Goal: Information Seeking & Learning: Learn about a topic

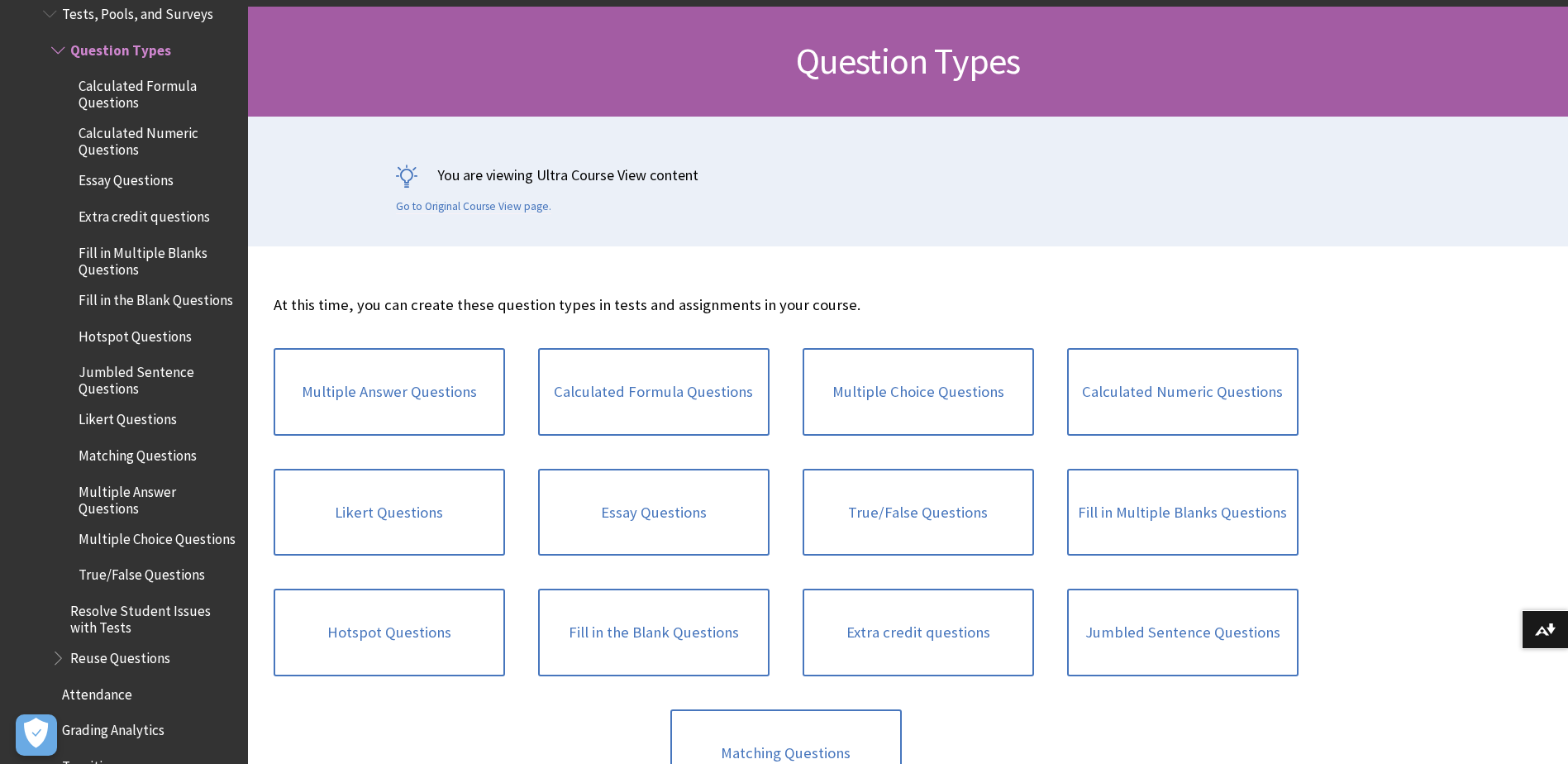
scroll to position [248, 0]
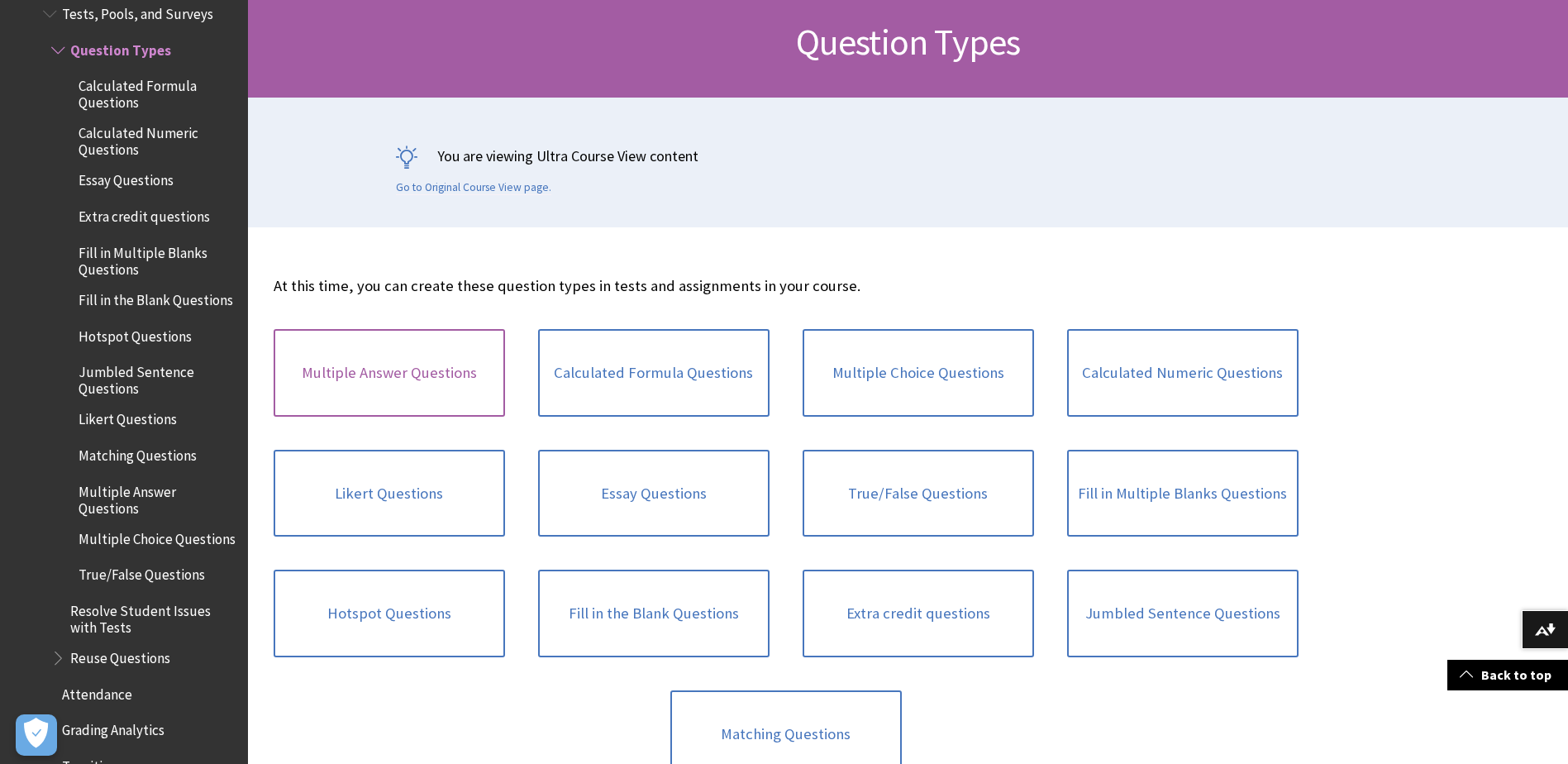
click at [442, 368] on link "Multiple Answer Questions" at bounding box center [389, 372] width 231 height 88
click at [769, 406] on div "Calculated Formula Questions" at bounding box center [654, 373] width 264 height 121
click at [732, 396] on link "Calculated Formula Questions" at bounding box center [654, 372] width 231 height 88
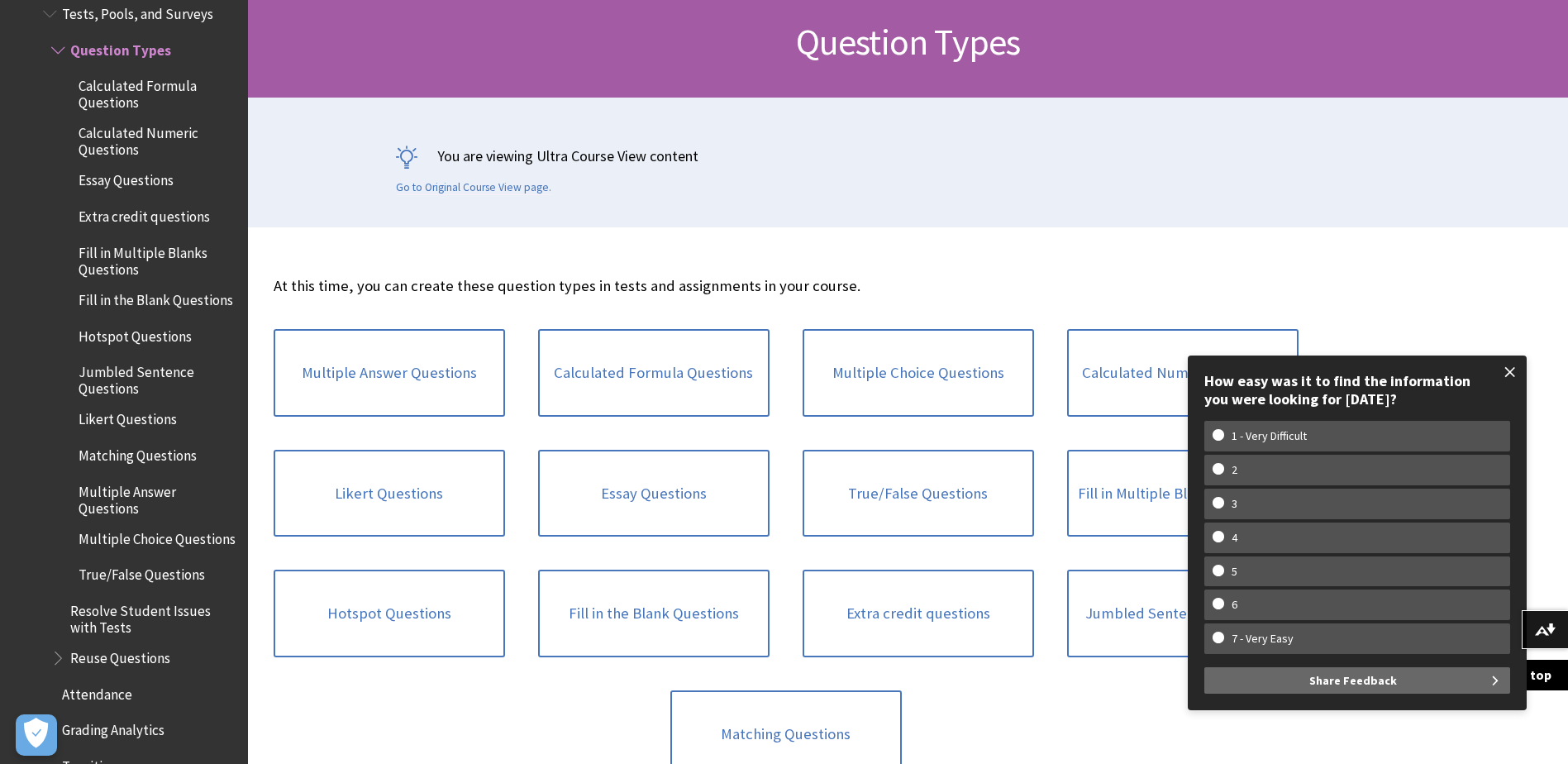
click at [1509, 373] on span at bounding box center [1510, 372] width 34 height 34
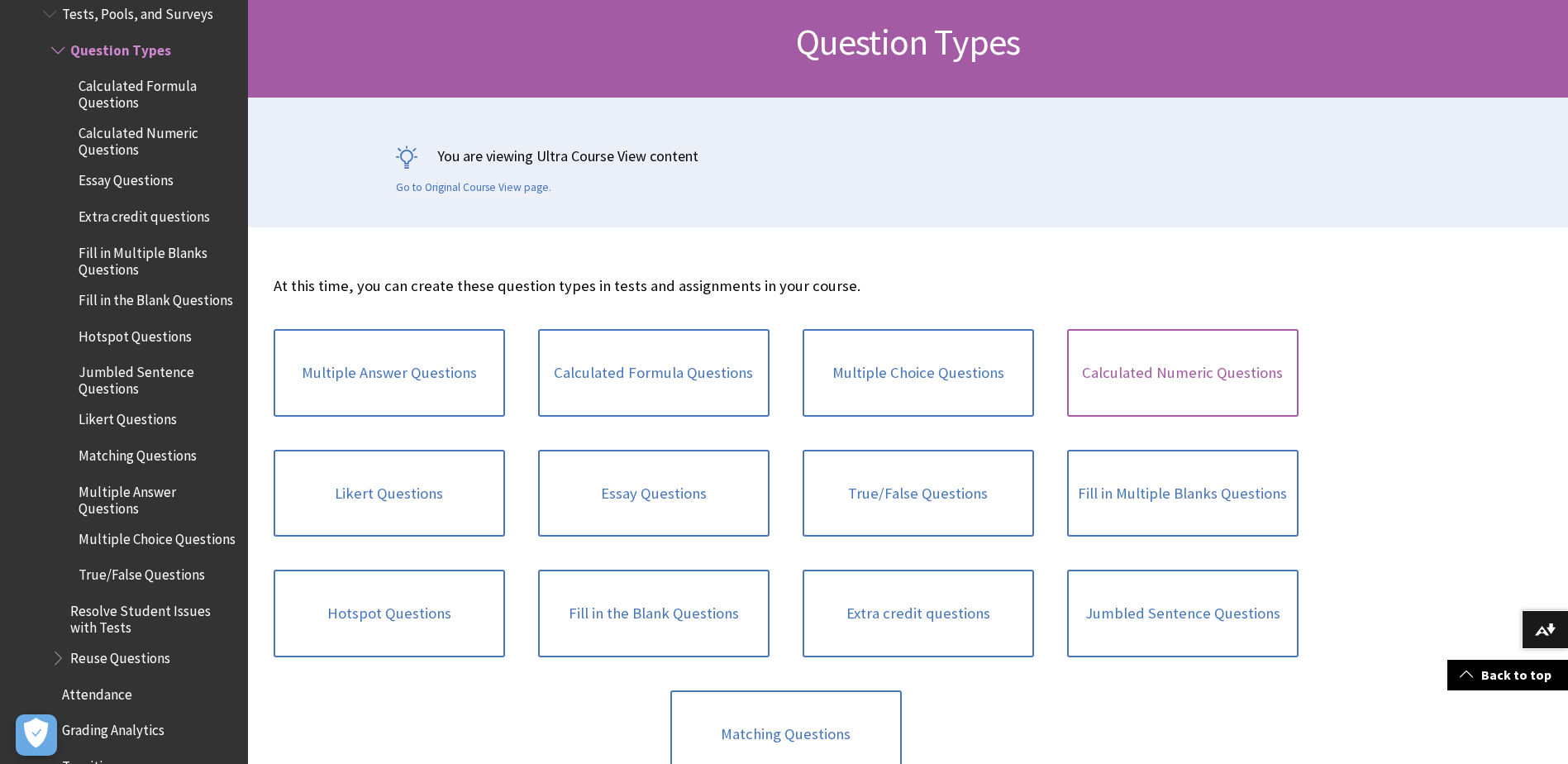
click at [1242, 377] on link "Calculated Numeric Questions" at bounding box center [1183, 372] width 231 height 88
click at [382, 496] on link "Likert Questions" at bounding box center [389, 493] width 231 height 88
click at [668, 500] on link "Essay Questions" at bounding box center [654, 493] width 231 height 88
click at [930, 501] on link "True/False Questions" at bounding box center [918, 493] width 231 height 88
click at [1185, 500] on link "Fill in Multiple Blanks Questions" at bounding box center [1183, 493] width 231 height 88
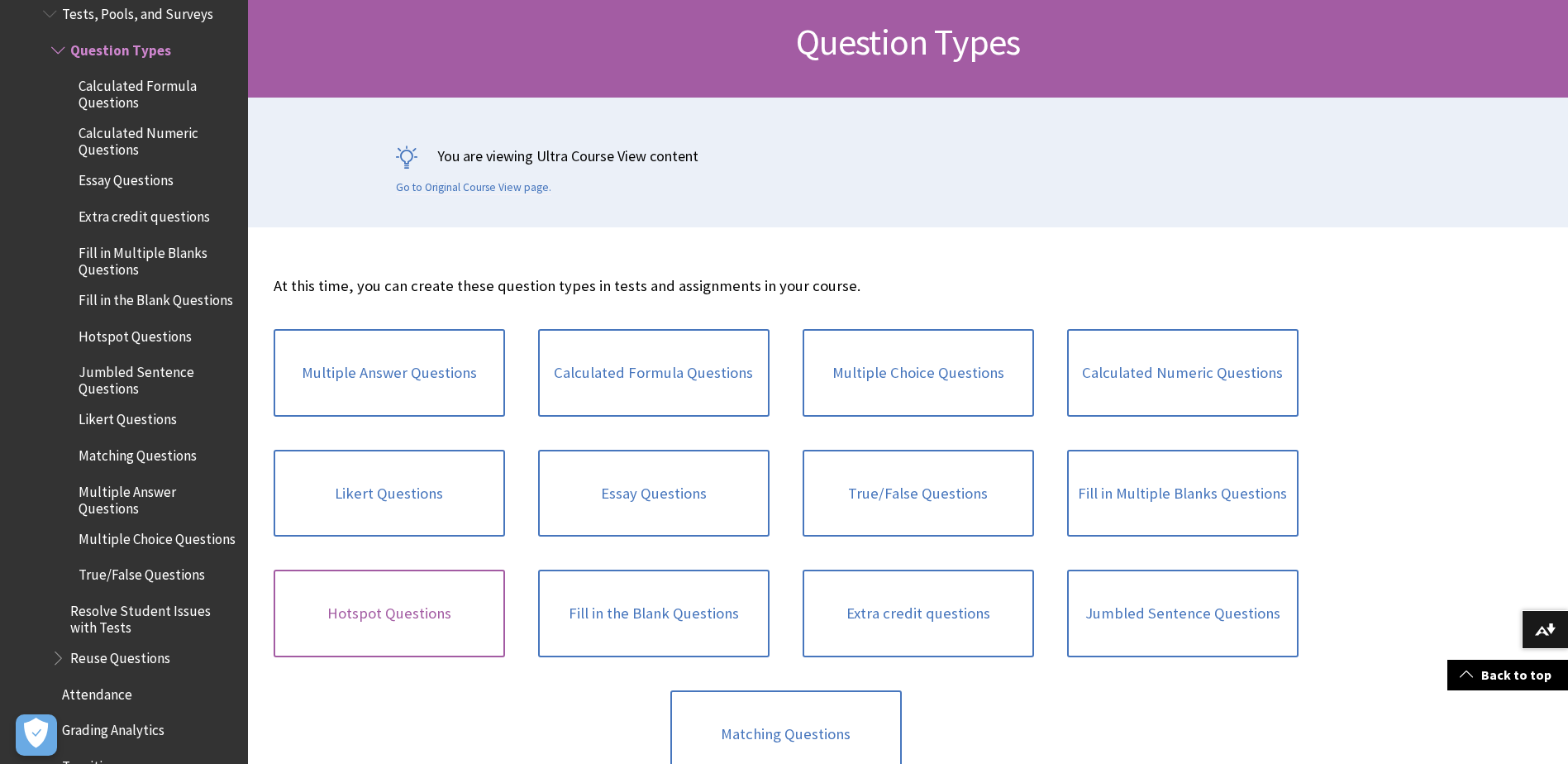
click at [380, 617] on link "Hotspot Questions" at bounding box center [389, 613] width 231 height 88
click at [1216, 623] on link "Jumbled Sentence Questions" at bounding box center [1183, 613] width 231 height 88
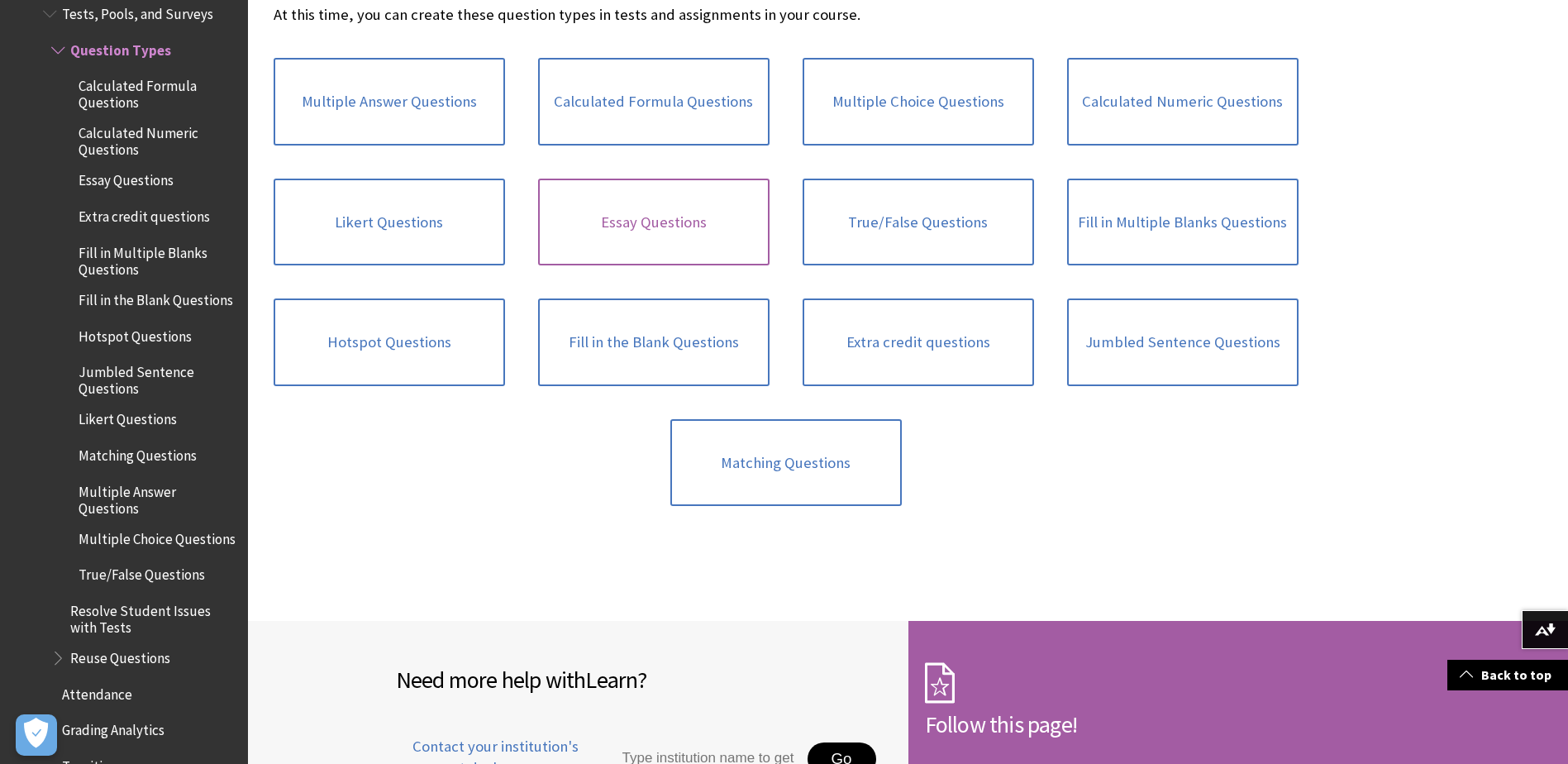
scroll to position [579, 0]
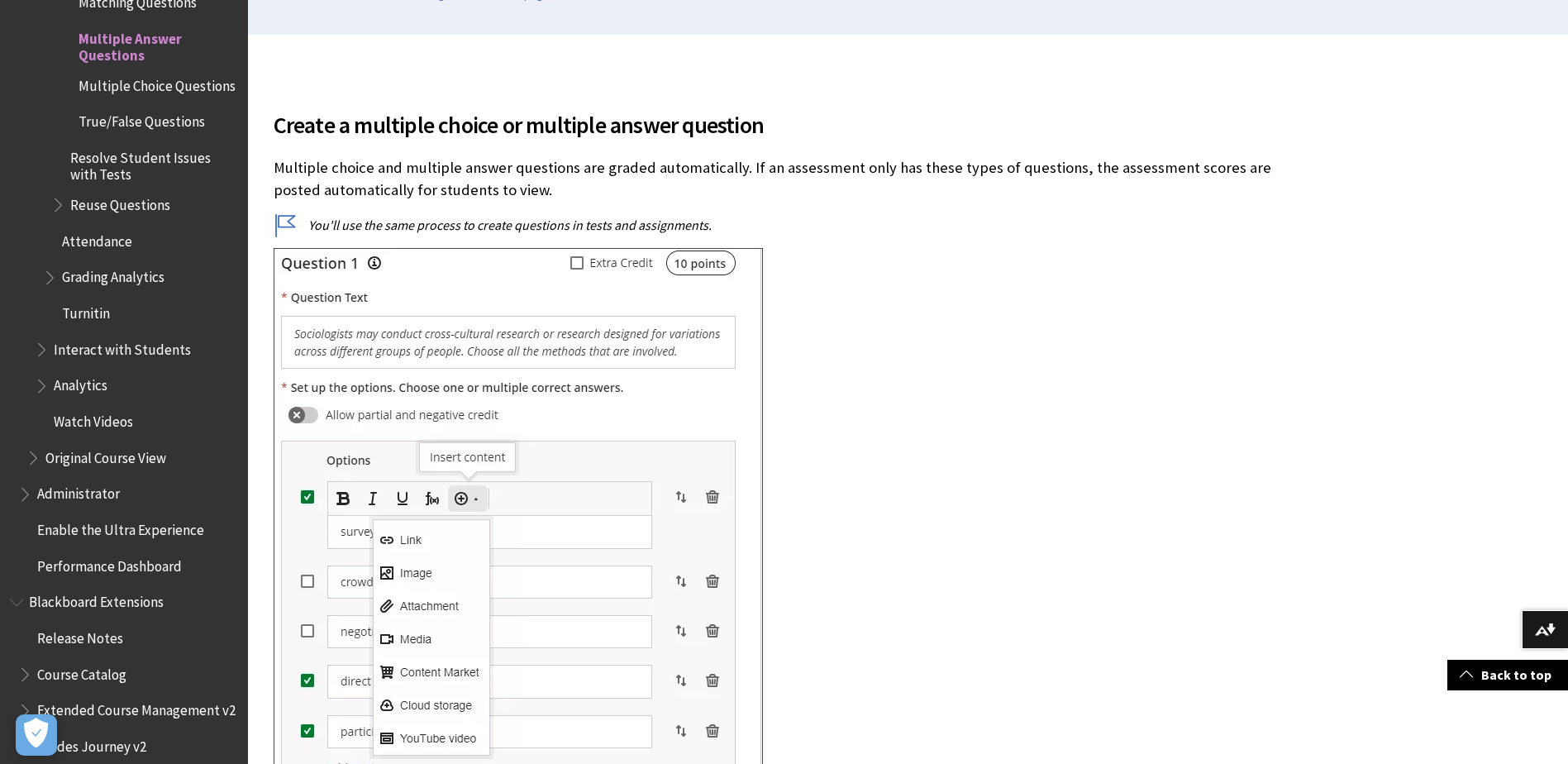
scroll to position [744, 0]
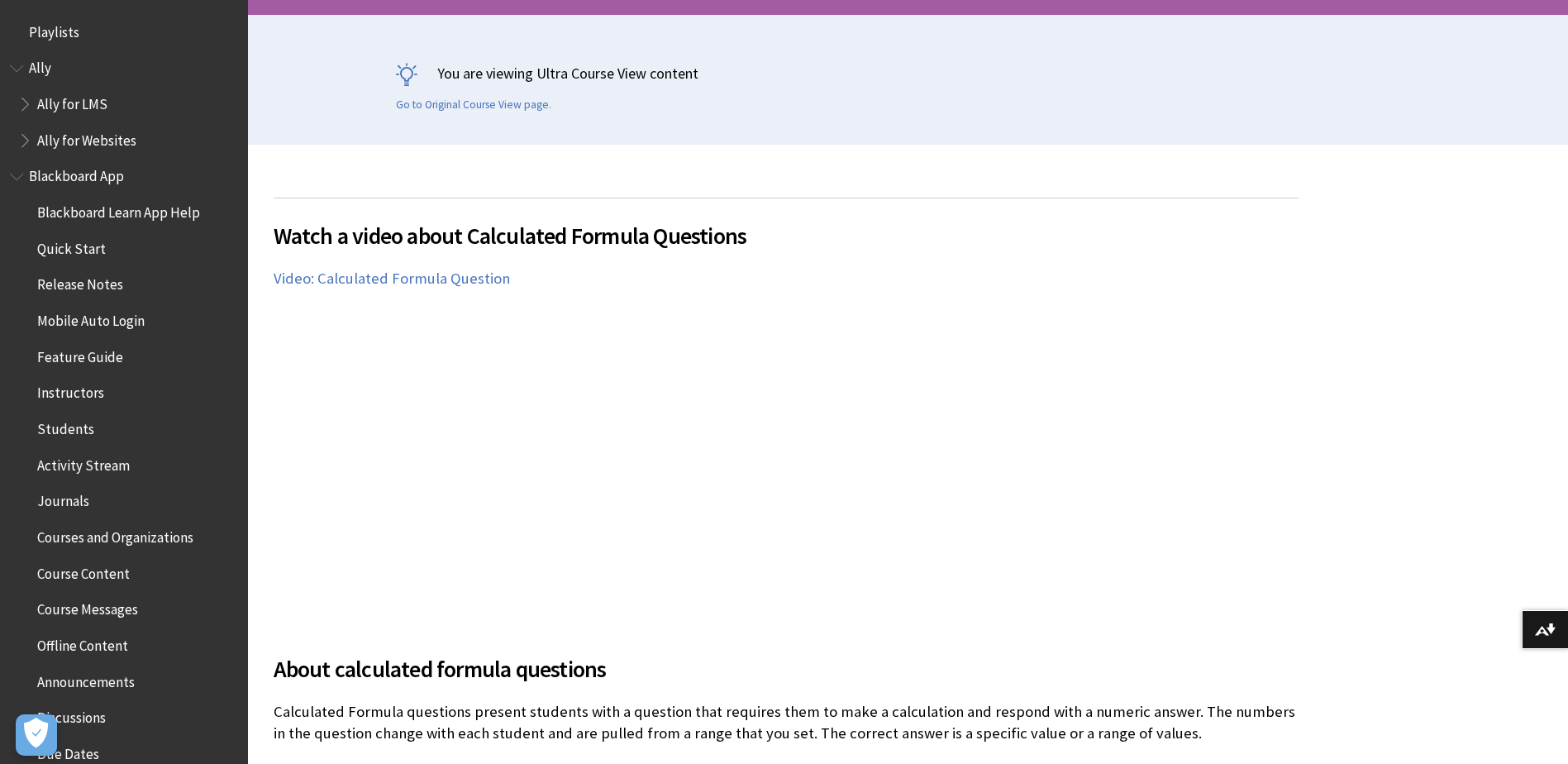
scroll to position [2698, 0]
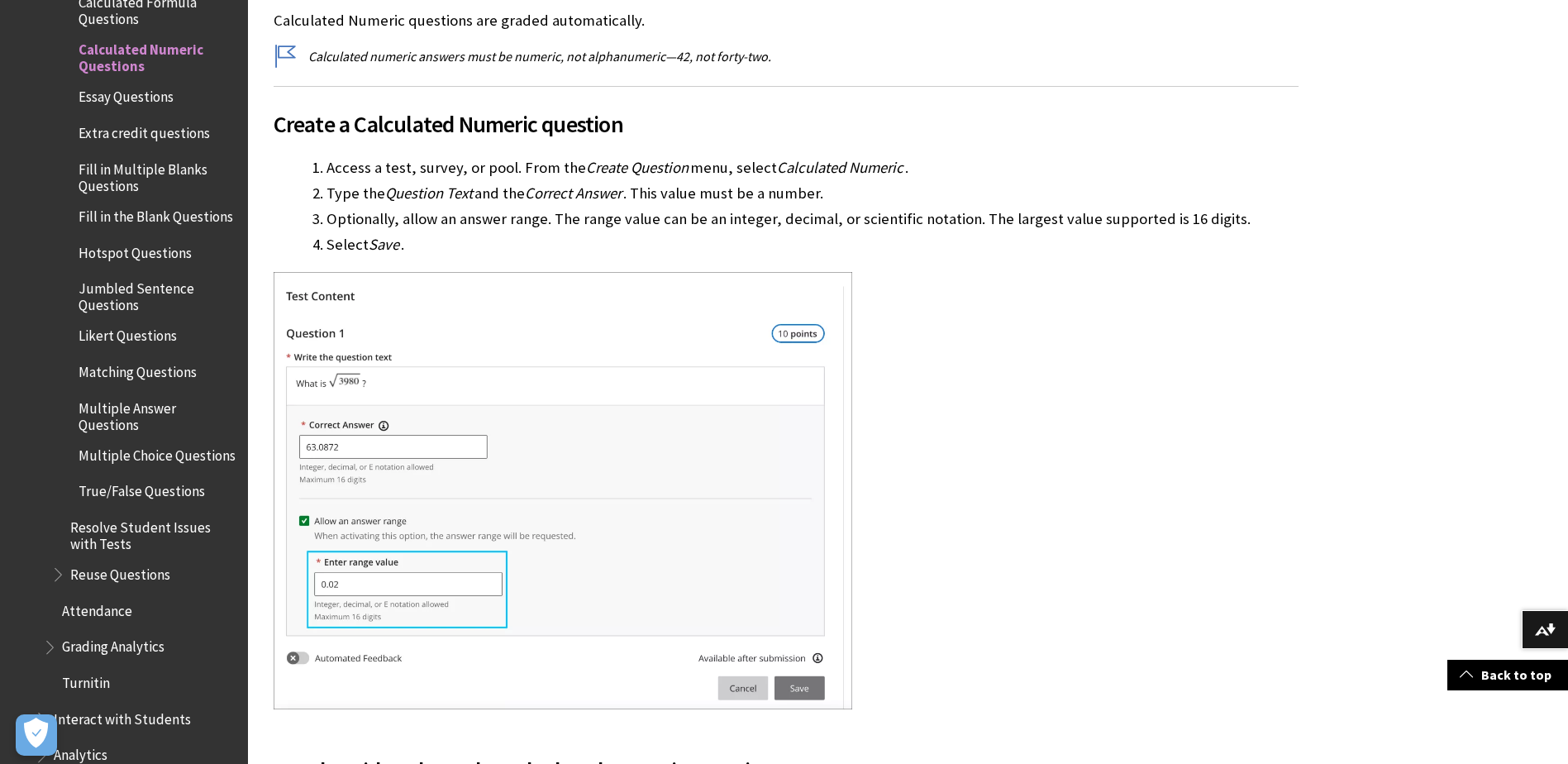
scroll to position [909, 0]
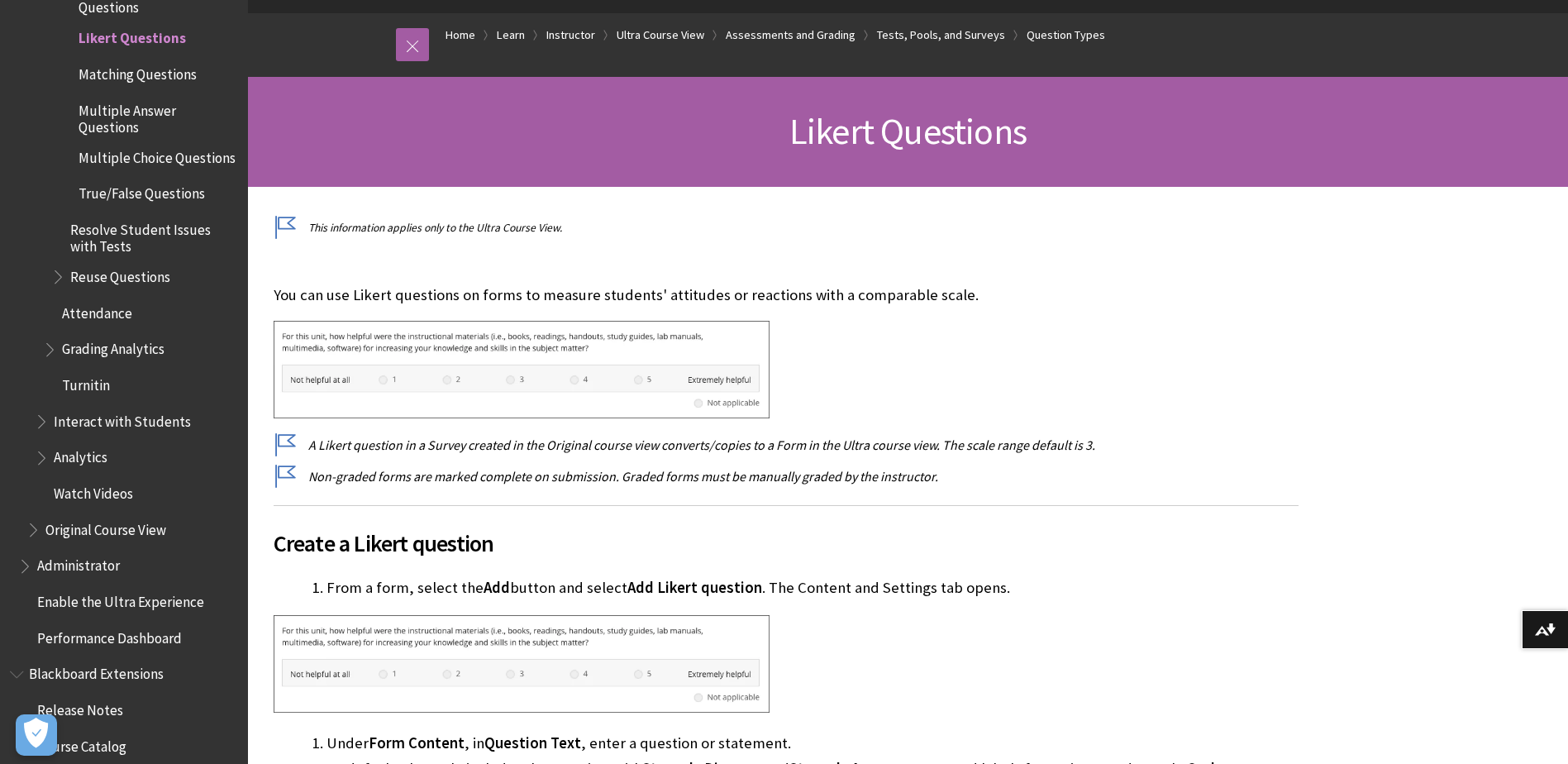
scroll to position [165, 0]
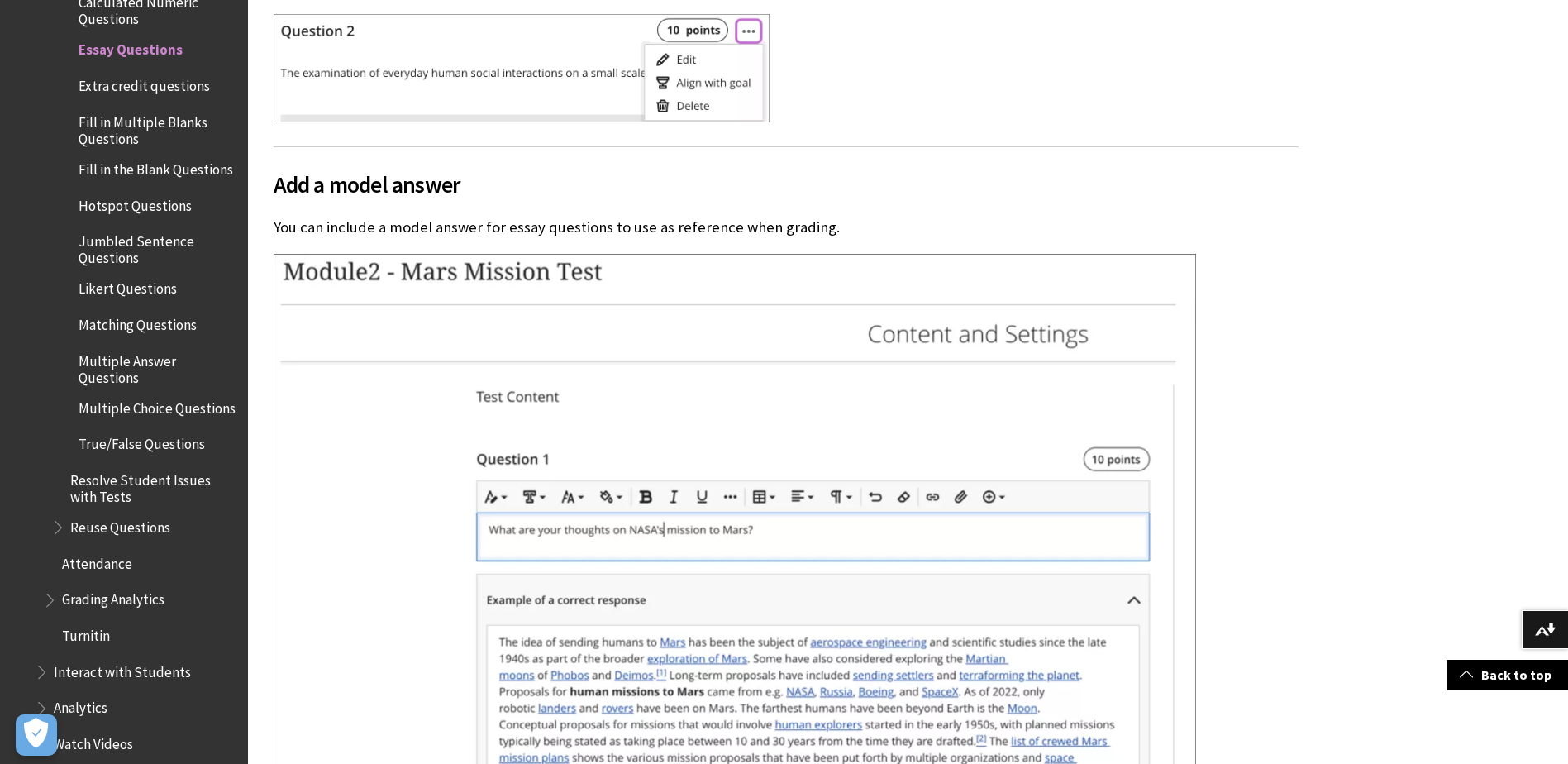
scroll to position [2564, 0]
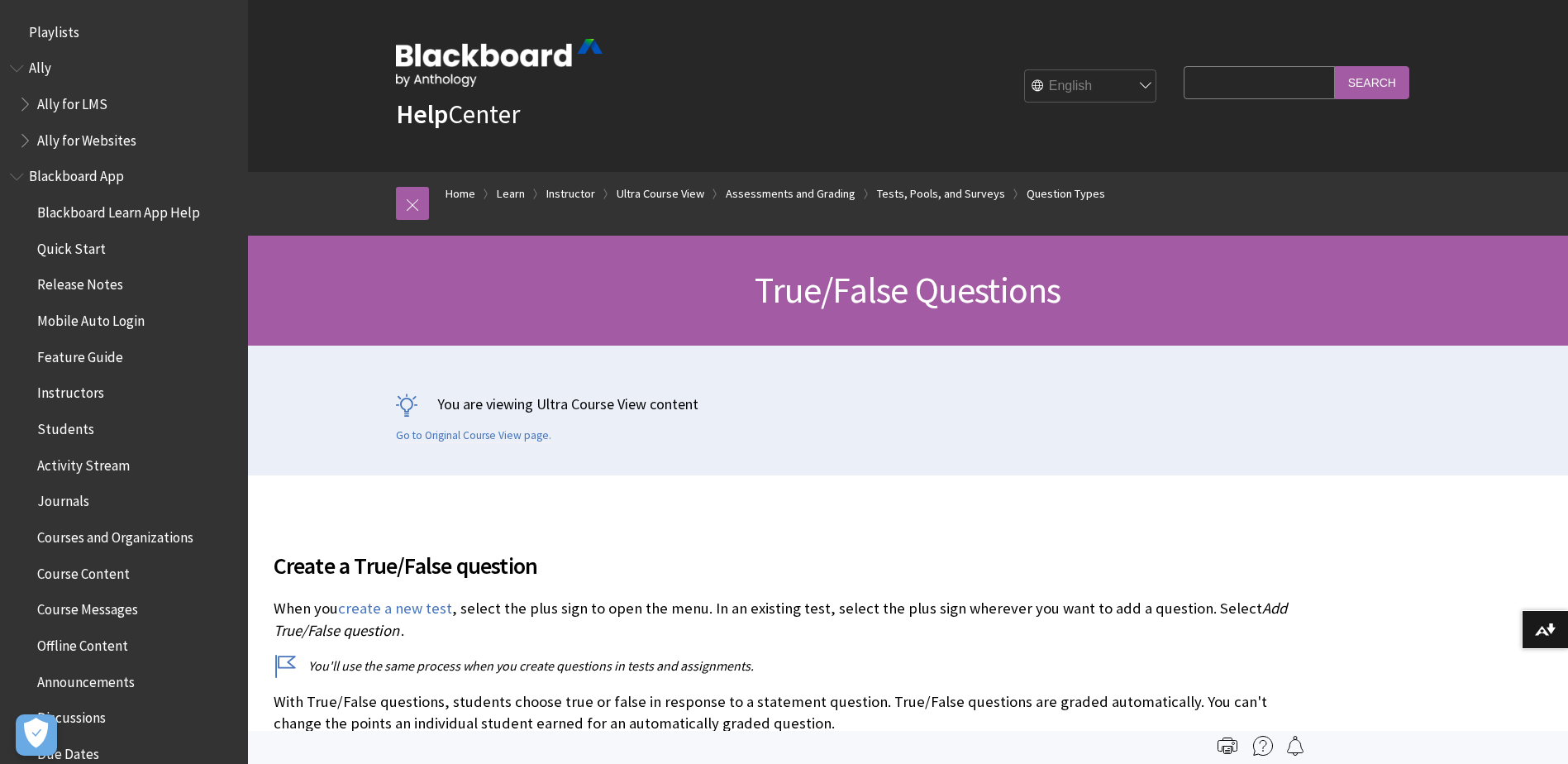
scroll to position [3210, 0]
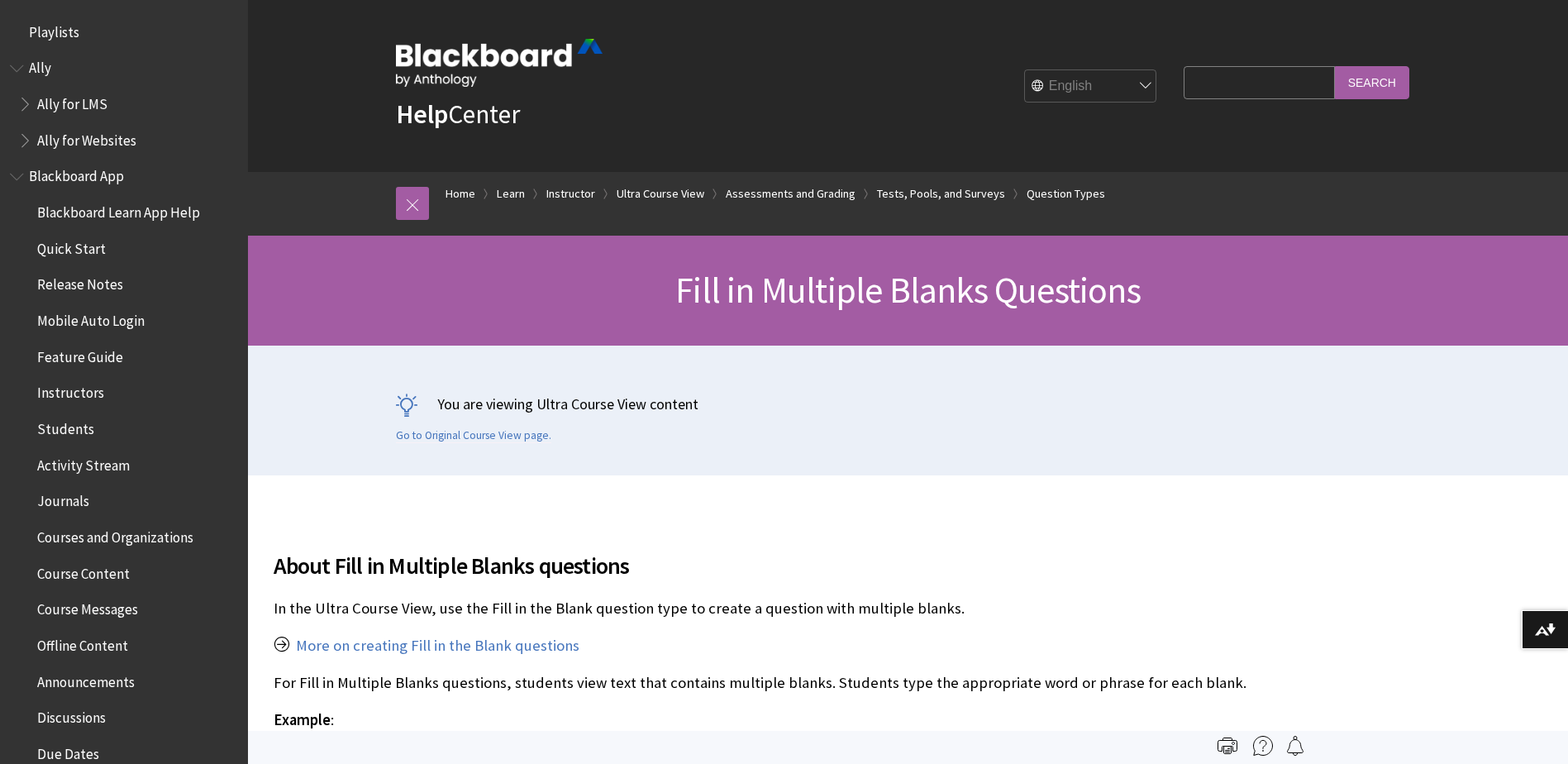
scroll to position [2865, 0]
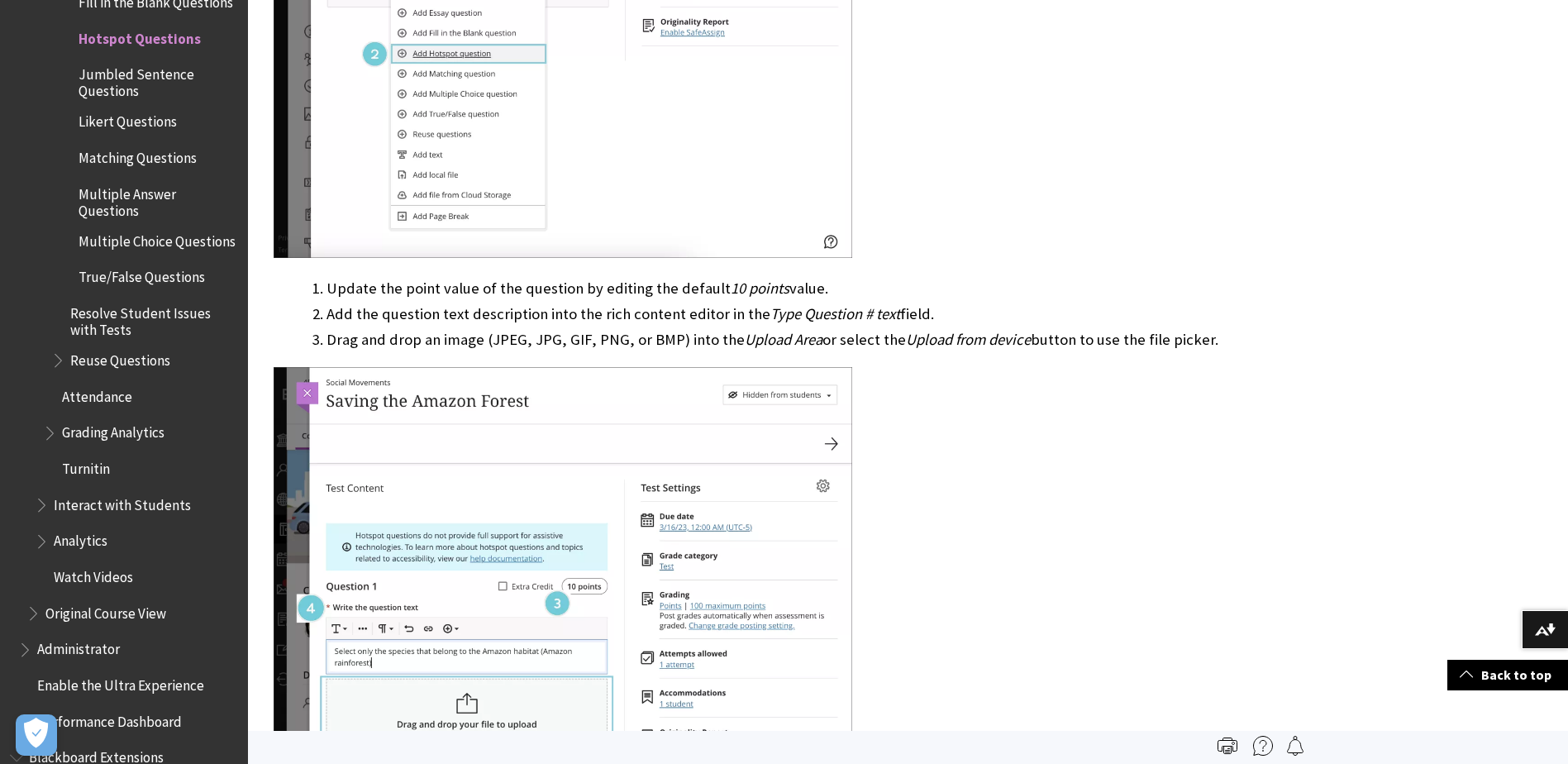
scroll to position [1406, 0]
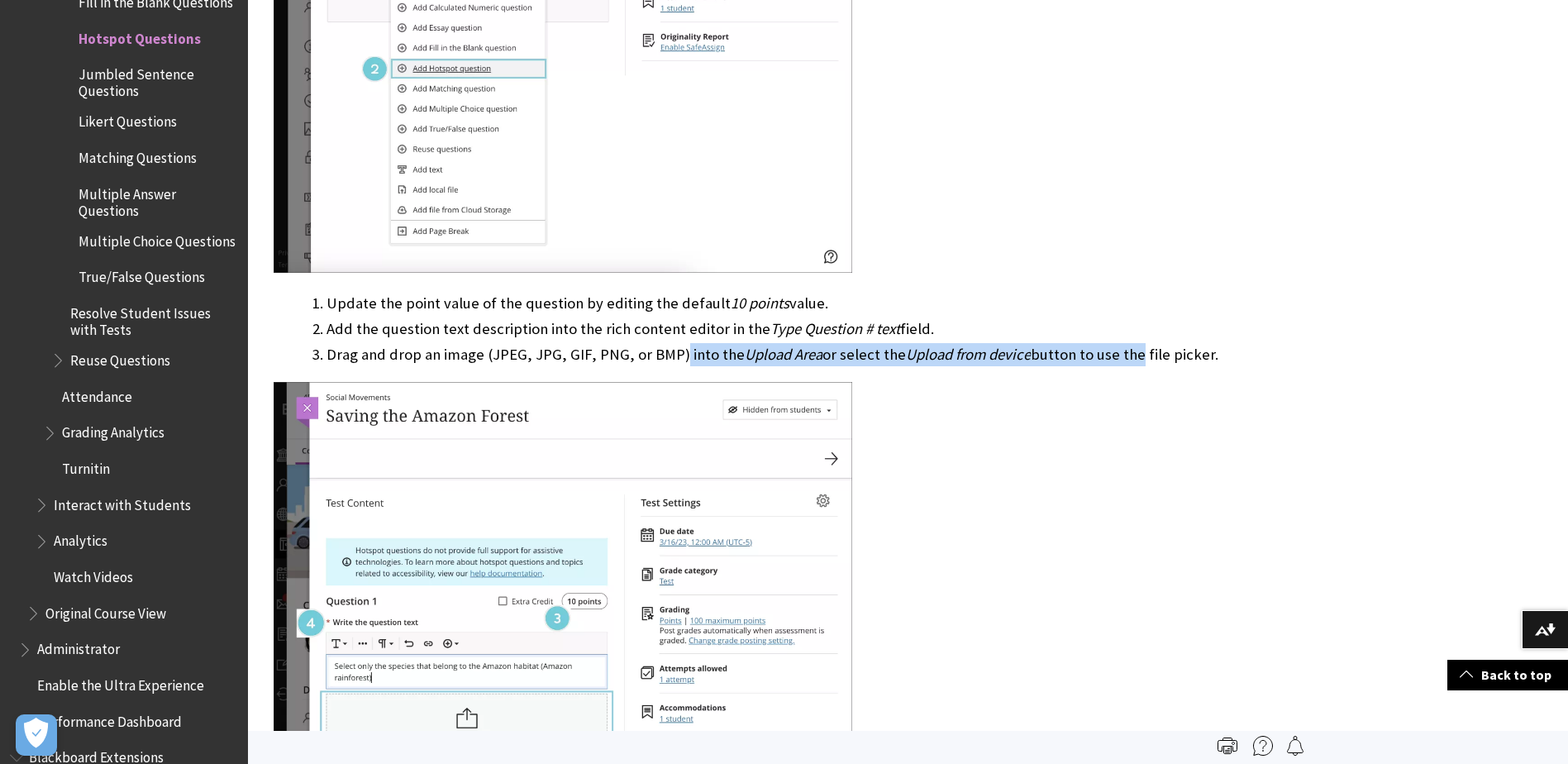
drag, startPoint x: 675, startPoint y: 327, endPoint x: 1127, endPoint y: 329, distance: 452.0
click at [1127, 343] on li "Drag and drop an image (JPEG, JPG, GIF, PNG, or BMP) into the Upload Area or se…" at bounding box center [812, 355] width 972 height 23
drag, startPoint x: 1127, startPoint y: 329, endPoint x: 1097, endPoint y: 330, distance: 30.0
click at [1097, 343] on li "Drag and drop an image (JPEG, JPG, GIF, PNG, or BMP) into the Upload Area or se…" at bounding box center [812, 355] width 972 height 23
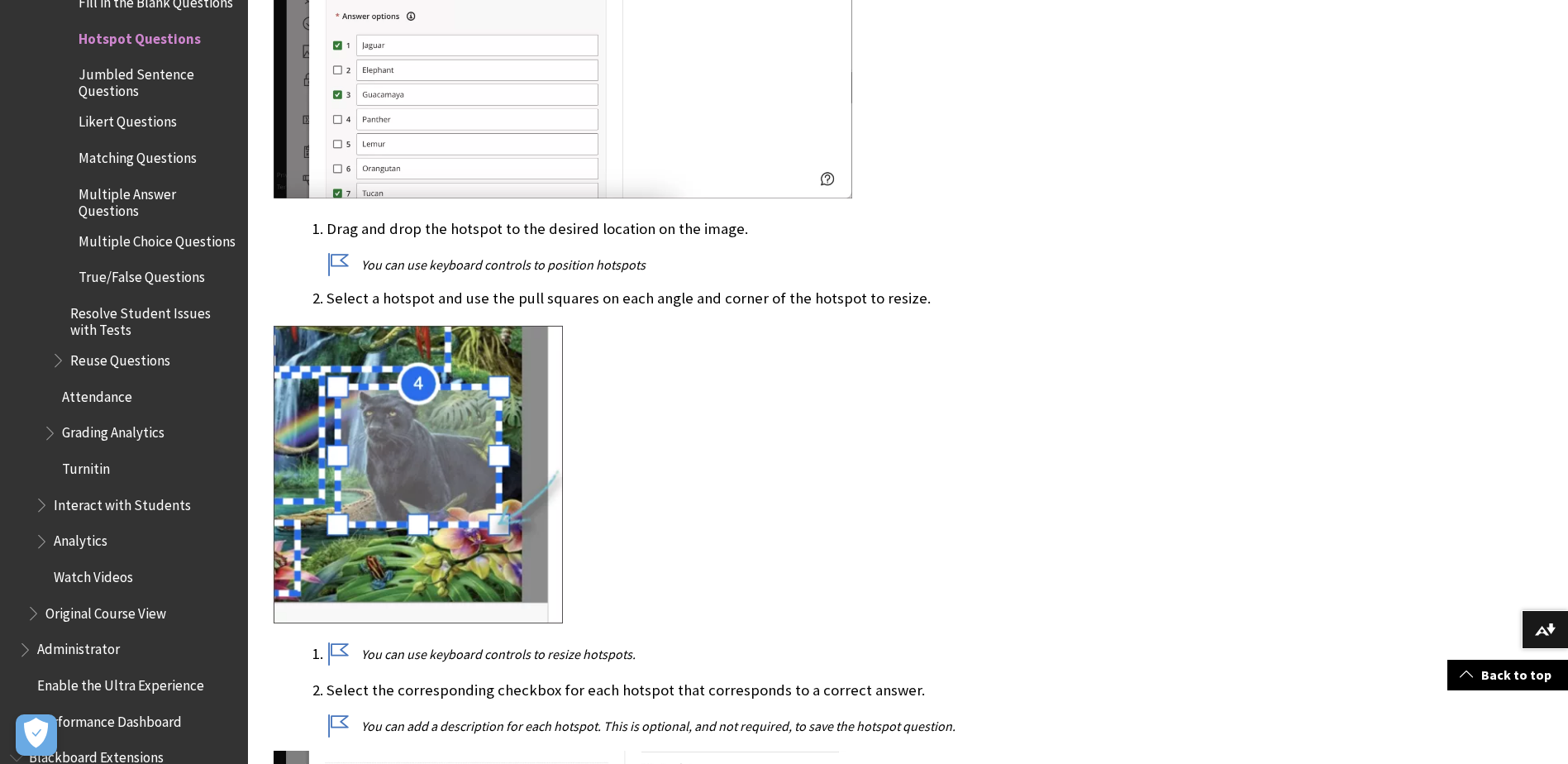
scroll to position [3721, 0]
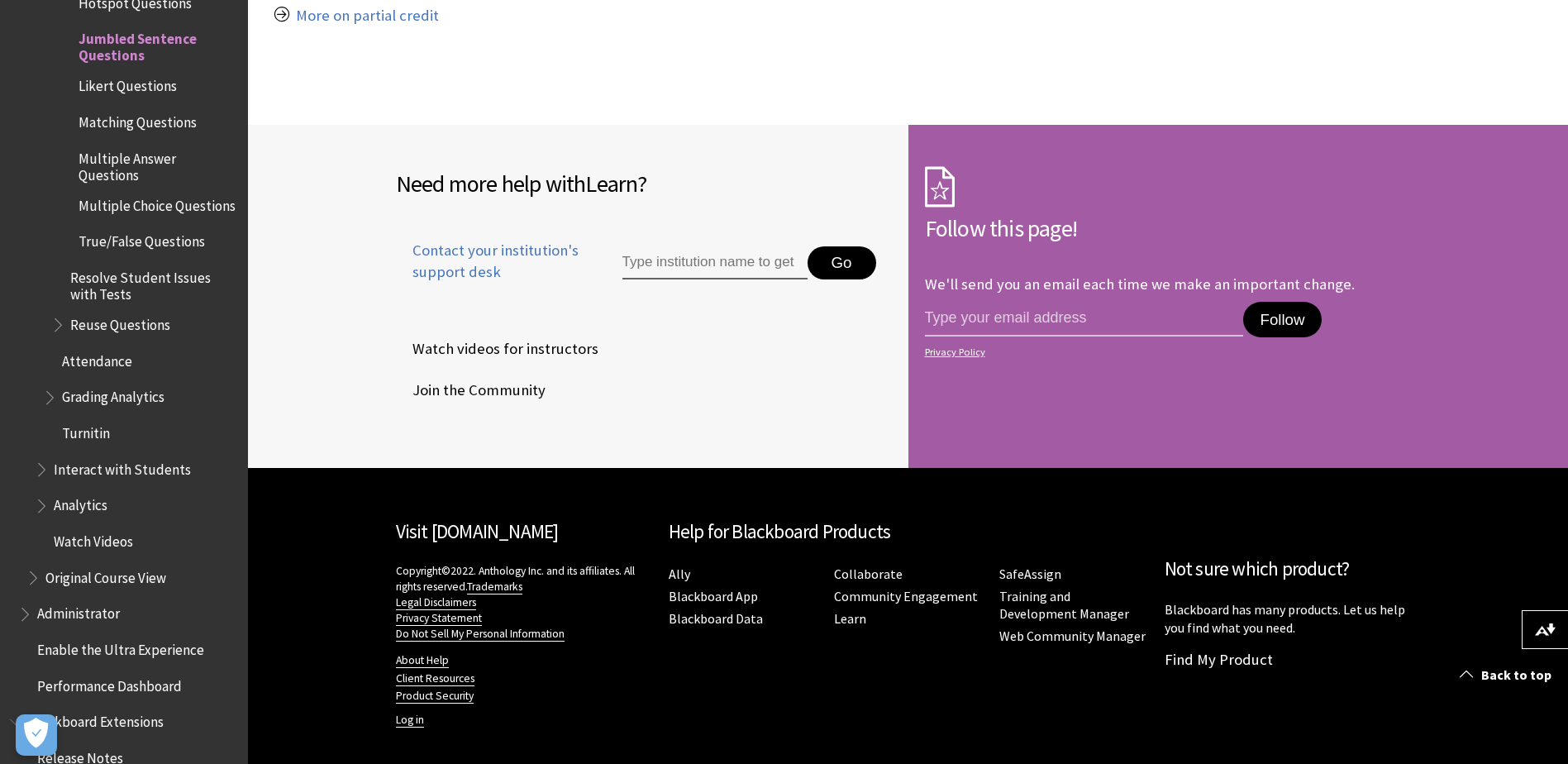
scroll to position [1976, 0]
